Goal: Task Accomplishment & Management: Use online tool/utility

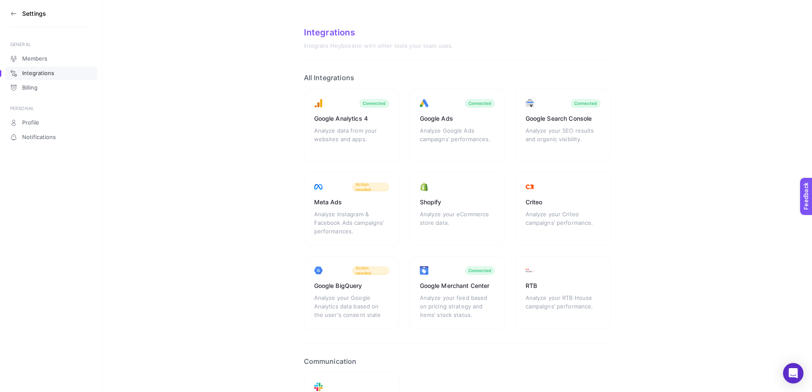
scroll to position [95, 0]
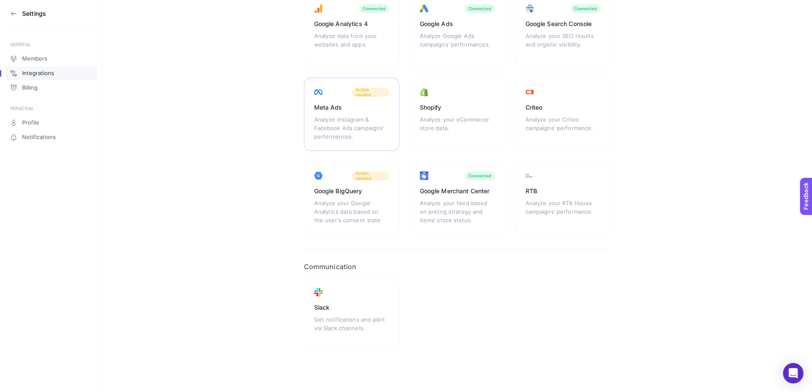
click at [346, 116] on div "Analyze Instagram & Facebook Ads campaigns’ performances." at bounding box center [351, 128] width 75 height 26
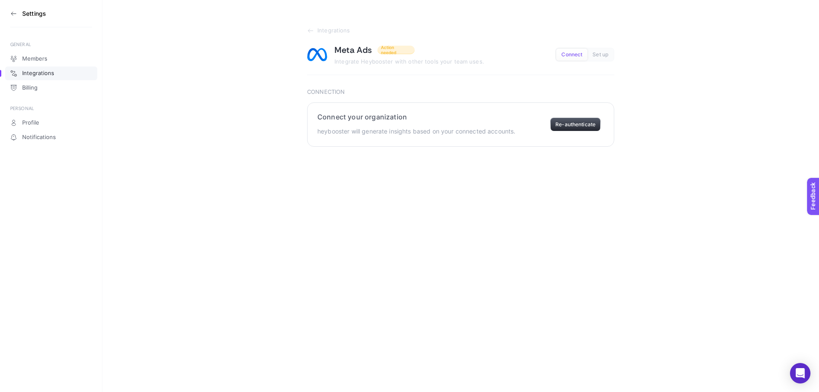
click at [581, 124] on button "Re-authenticate" at bounding box center [575, 125] width 50 height 14
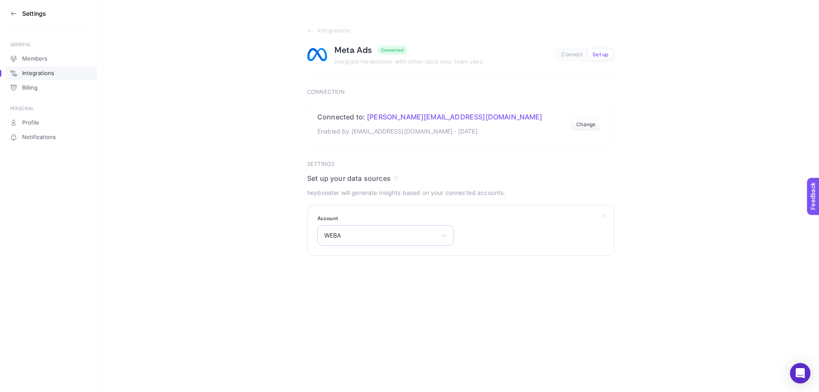
click at [428, 237] on span "WEBA" at bounding box center [380, 235] width 113 height 7
click at [357, 275] on li "WEBA" at bounding box center [385, 273] width 132 height 14
click at [364, 235] on span "Select your account" at bounding box center [380, 235] width 113 height 7
click at [344, 274] on li "WEBA" at bounding box center [385, 273] width 132 height 14
click at [322, 279] on button "Submit" at bounding box center [323, 277] width 33 height 17
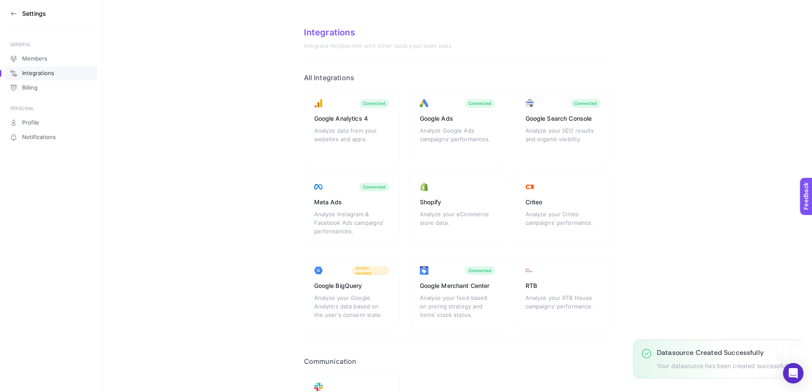
click at [17, 11] on section "Settings" at bounding box center [51, 13] width 82 height 27
click at [10, 13] on aside "Settings GENERAL Members Integrations Billing PERSONAL Profile Notifications" at bounding box center [51, 196] width 102 height 392
click at [12, 13] on icon at bounding box center [13, 13] width 7 height 7
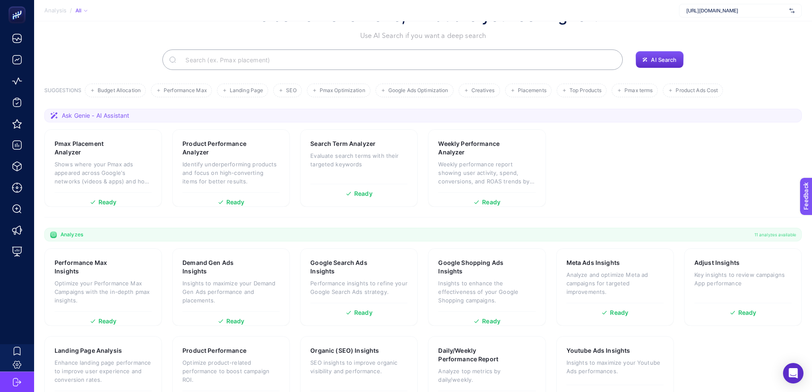
scroll to position [69, 0]
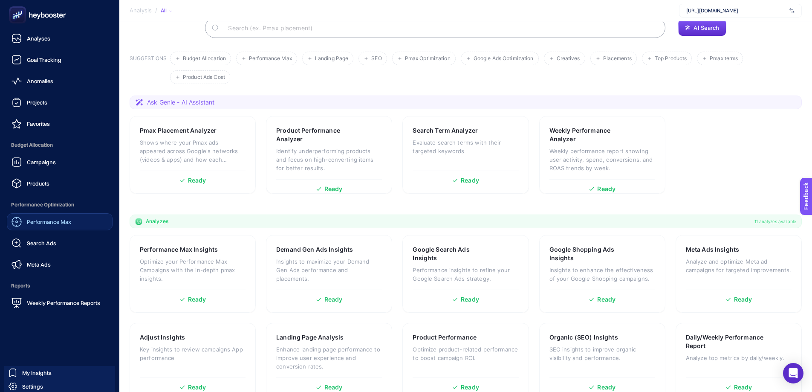
click at [41, 220] on span "Performance Max" at bounding box center [49, 221] width 44 height 7
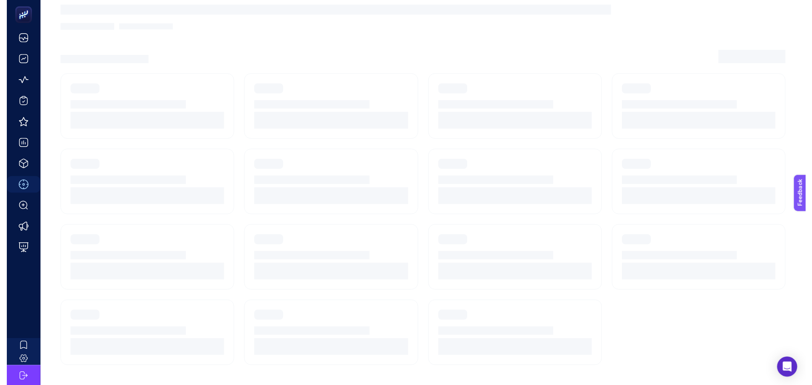
scroll to position [33, 0]
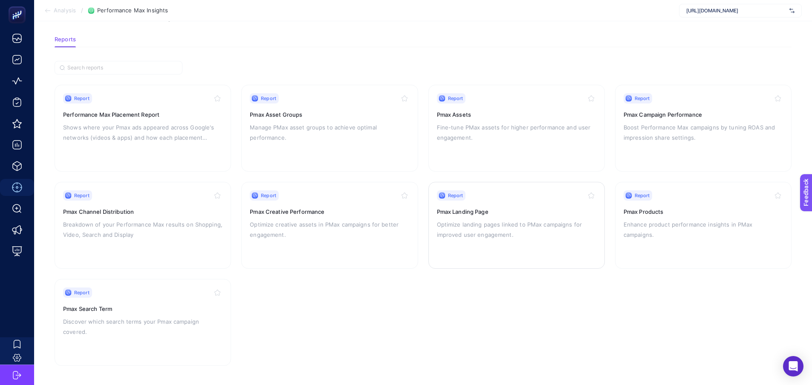
click at [488, 215] on h3 "Pmax Landing Page" at bounding box center [516, 212] width 159 height 9
